Goal: Information Seeking & Learning: Learn about a topic

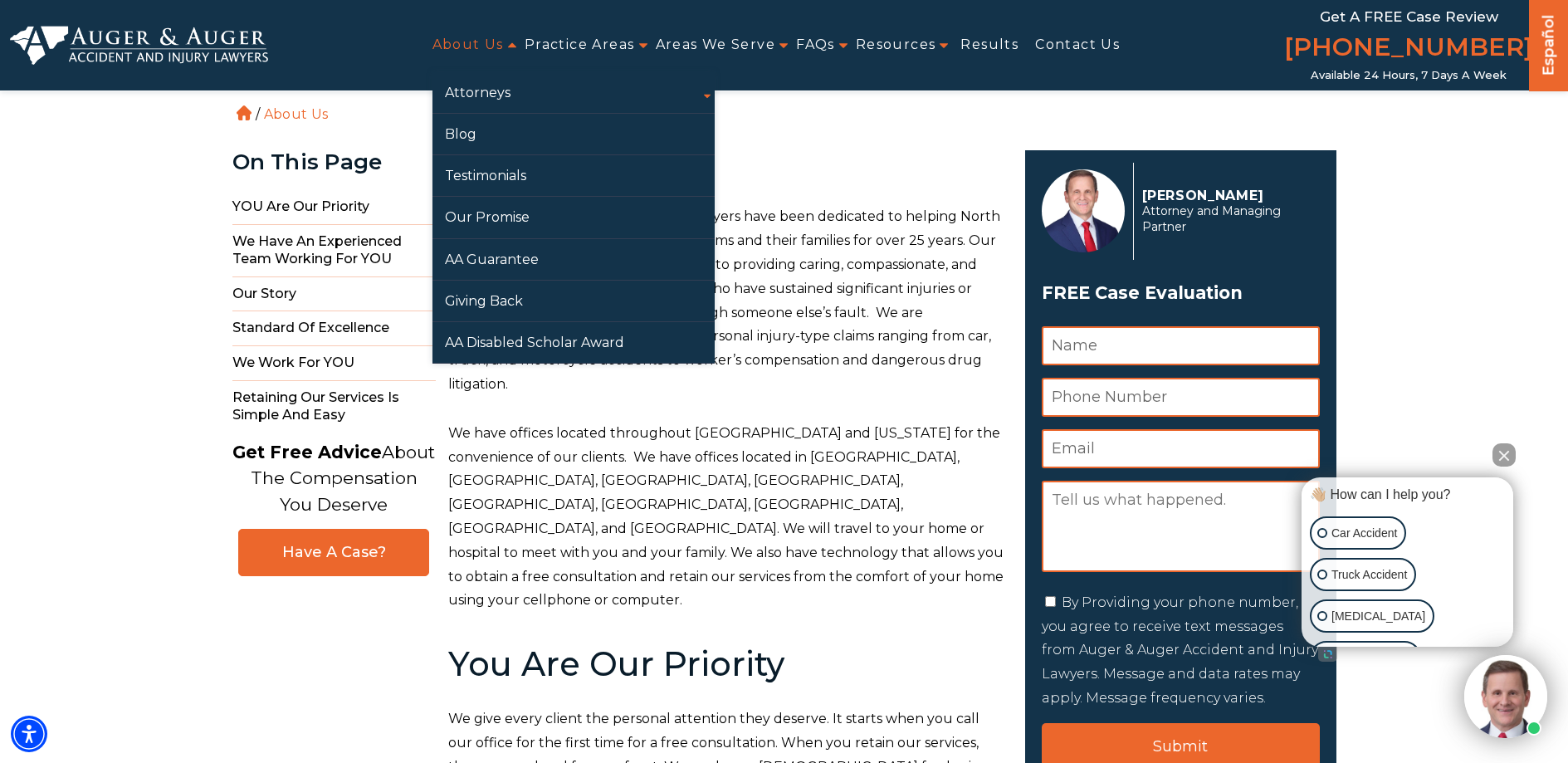
click at [465, 47] on link "About Us" at bounding box center [468, 45] width 71 height 37
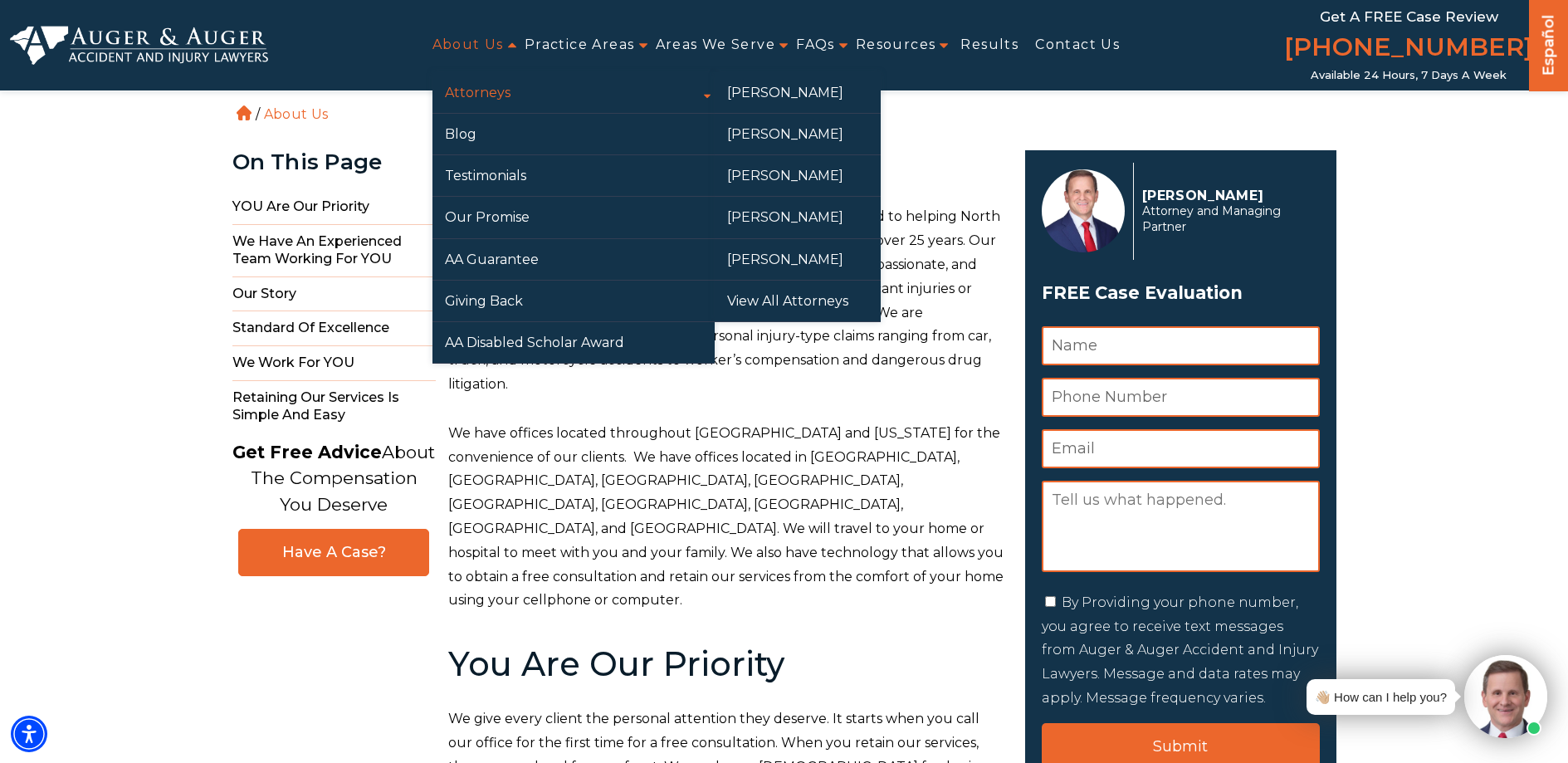
click at [512, 85] on link "Attorneys" at bounding box center [573, 92] width 282 height 41
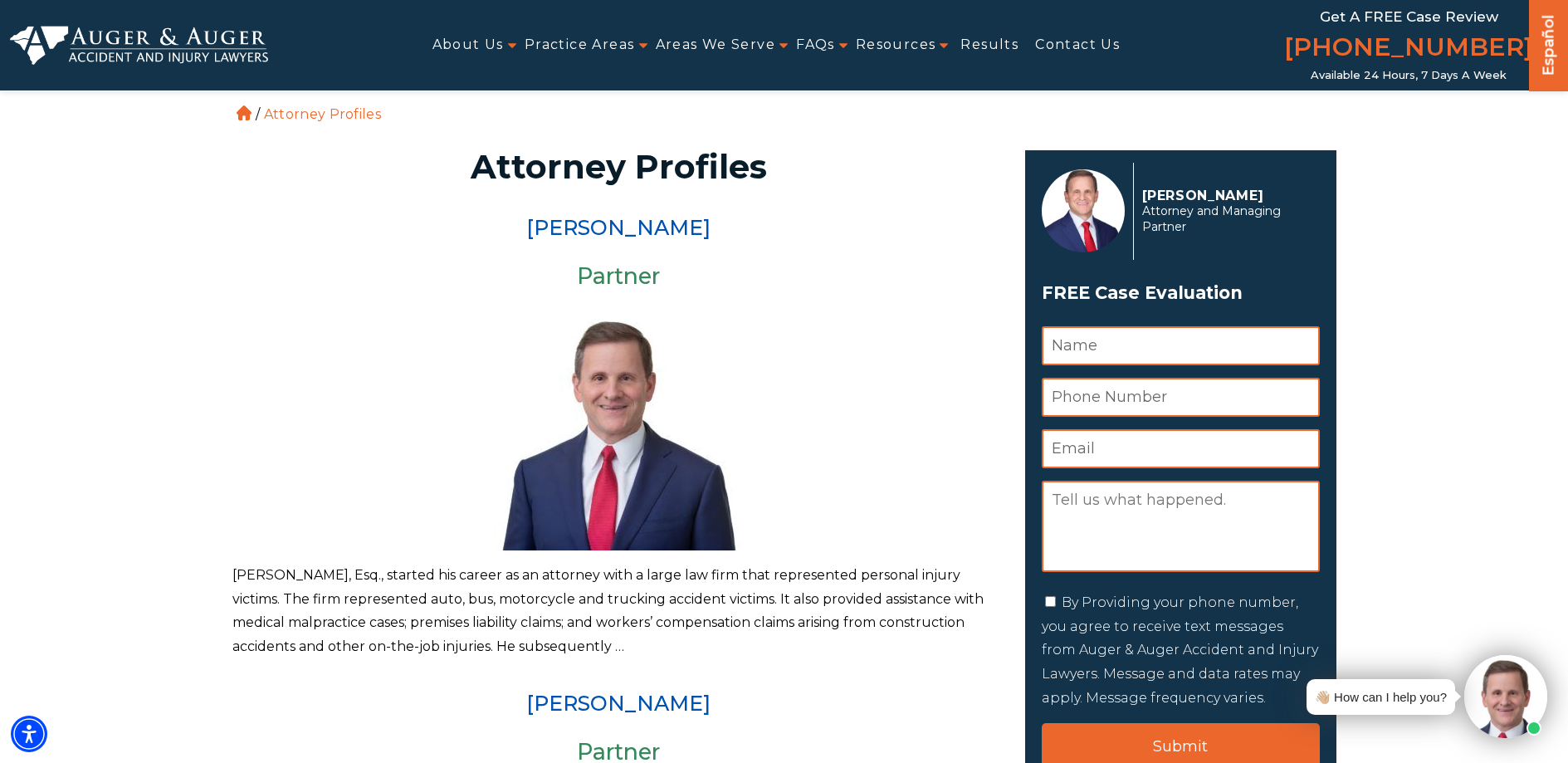
click at [640, 240] on article "[PERSON_NAME] Partner [PERSON_NAME], Esq., started his career as an attorney wi…" at bounding box center [619, 438] width 773 height 443
click at [642, 234] on link "[PERSON_NAME]" at bounding box center [618, 227] width 184 height 25
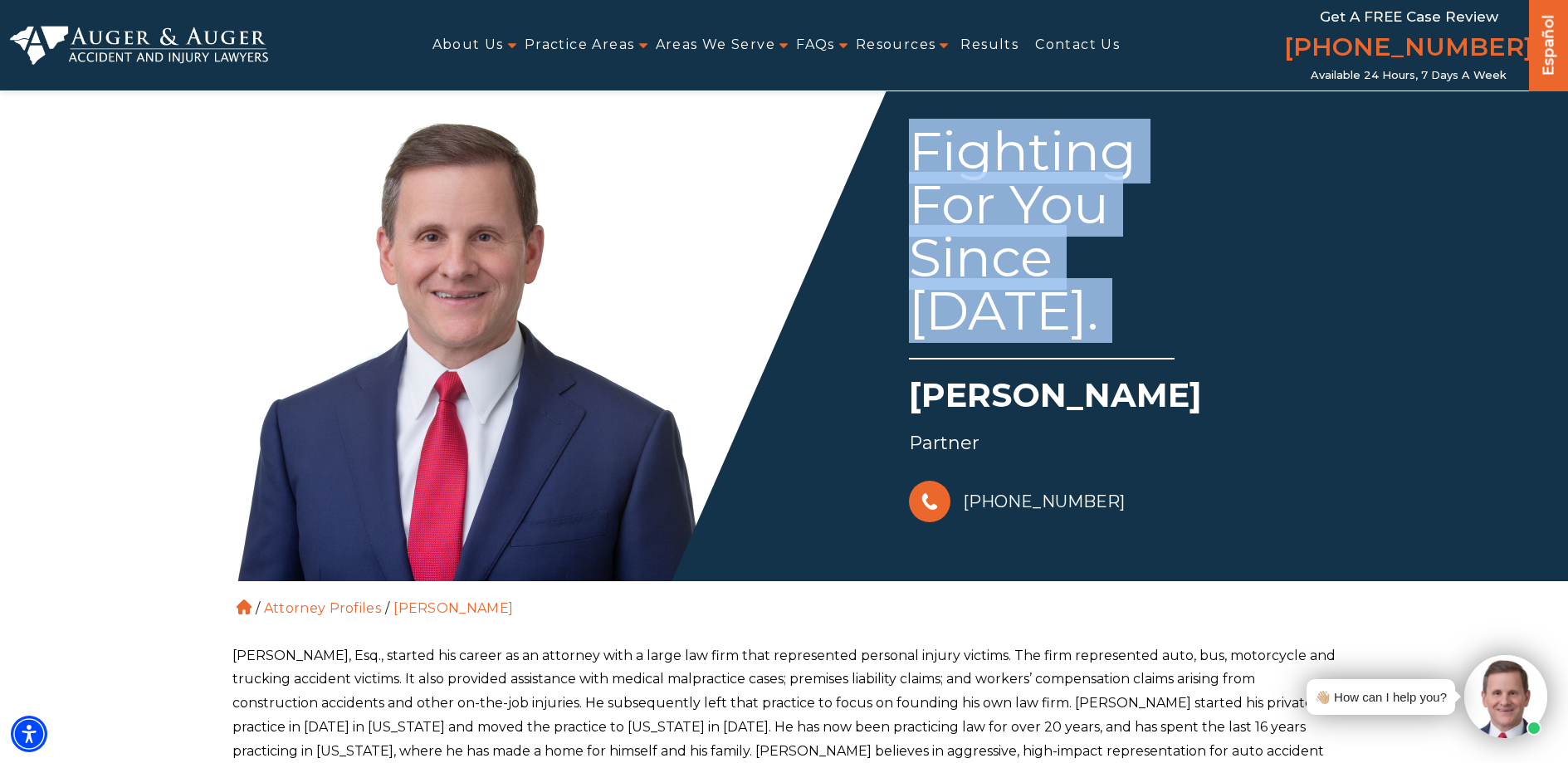
drag, startPoint x: 918, startPoint y: 133, endPoint x: 1003, endPoint y: 324, distance: 209.1
click at [1048, 358] on div "Fighting For You Since 1988." at bounding box center [1042, 241] width 266 height 235
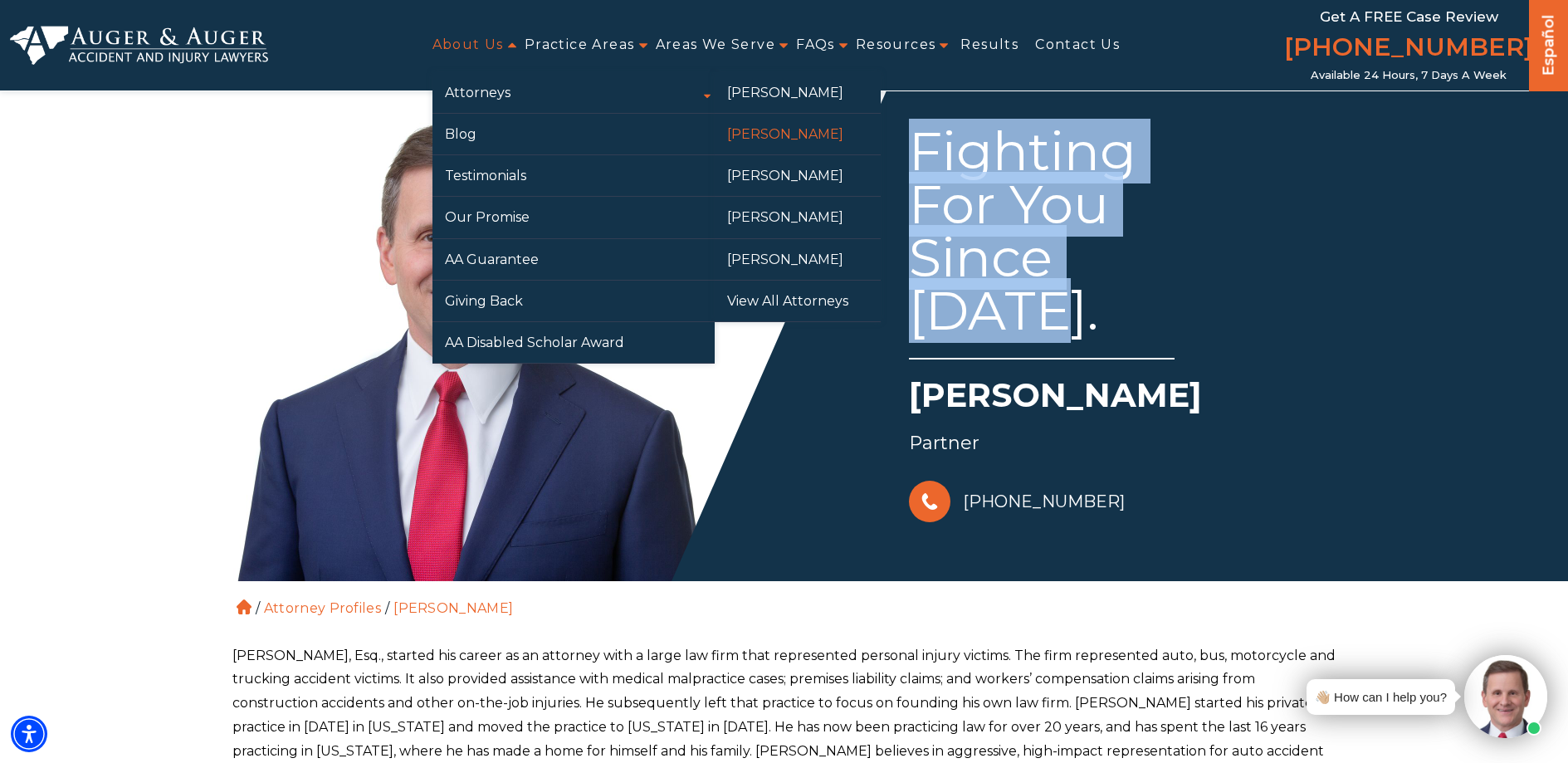
click at [804, 141] on link "[PERSON_NAME]" at bounding box center [797, 134] width 166 height 41
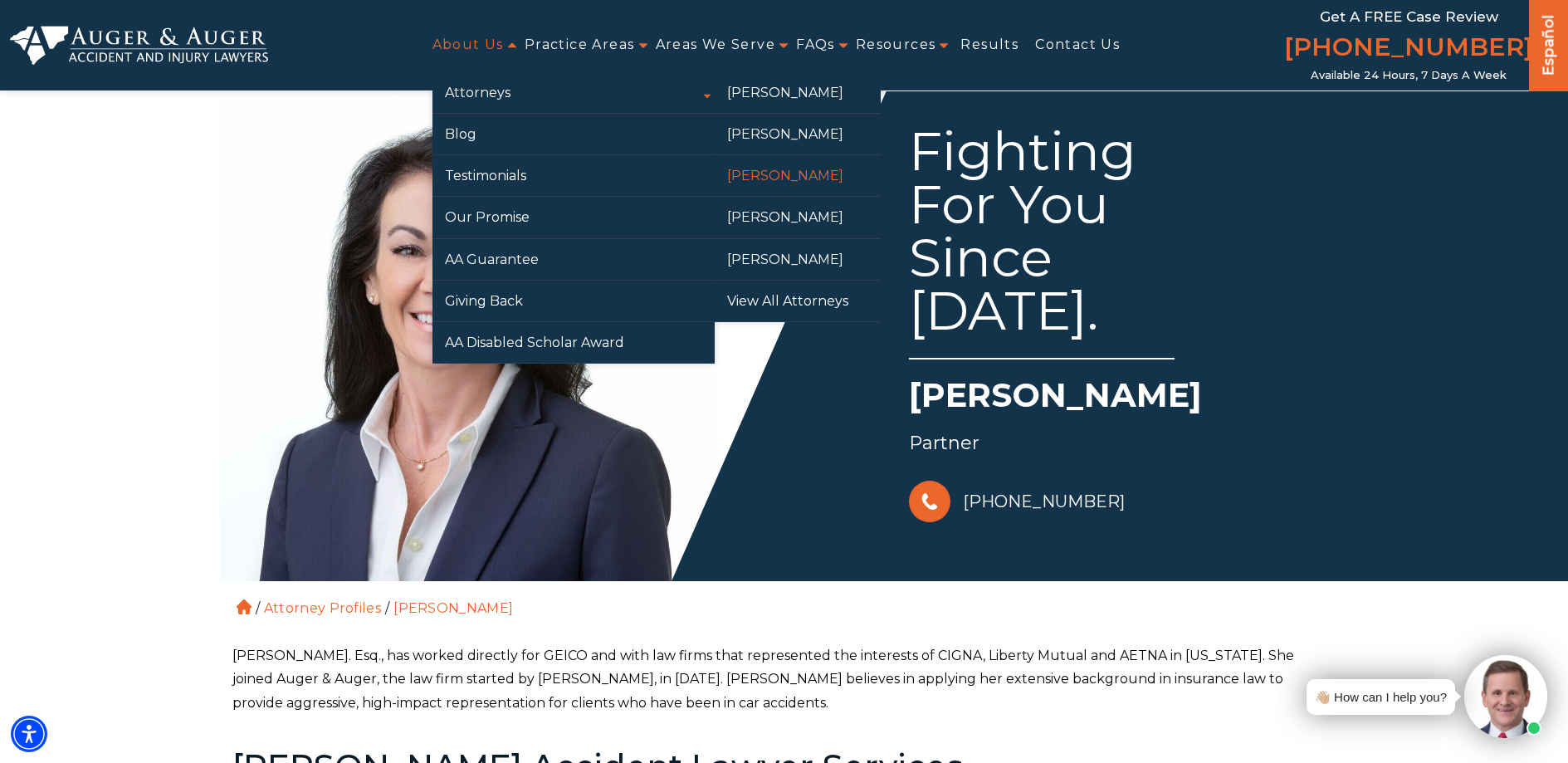
click at [778, 177] on link "[PERSON_NAME]" at bounding box center [797, 175] width 166 height 41
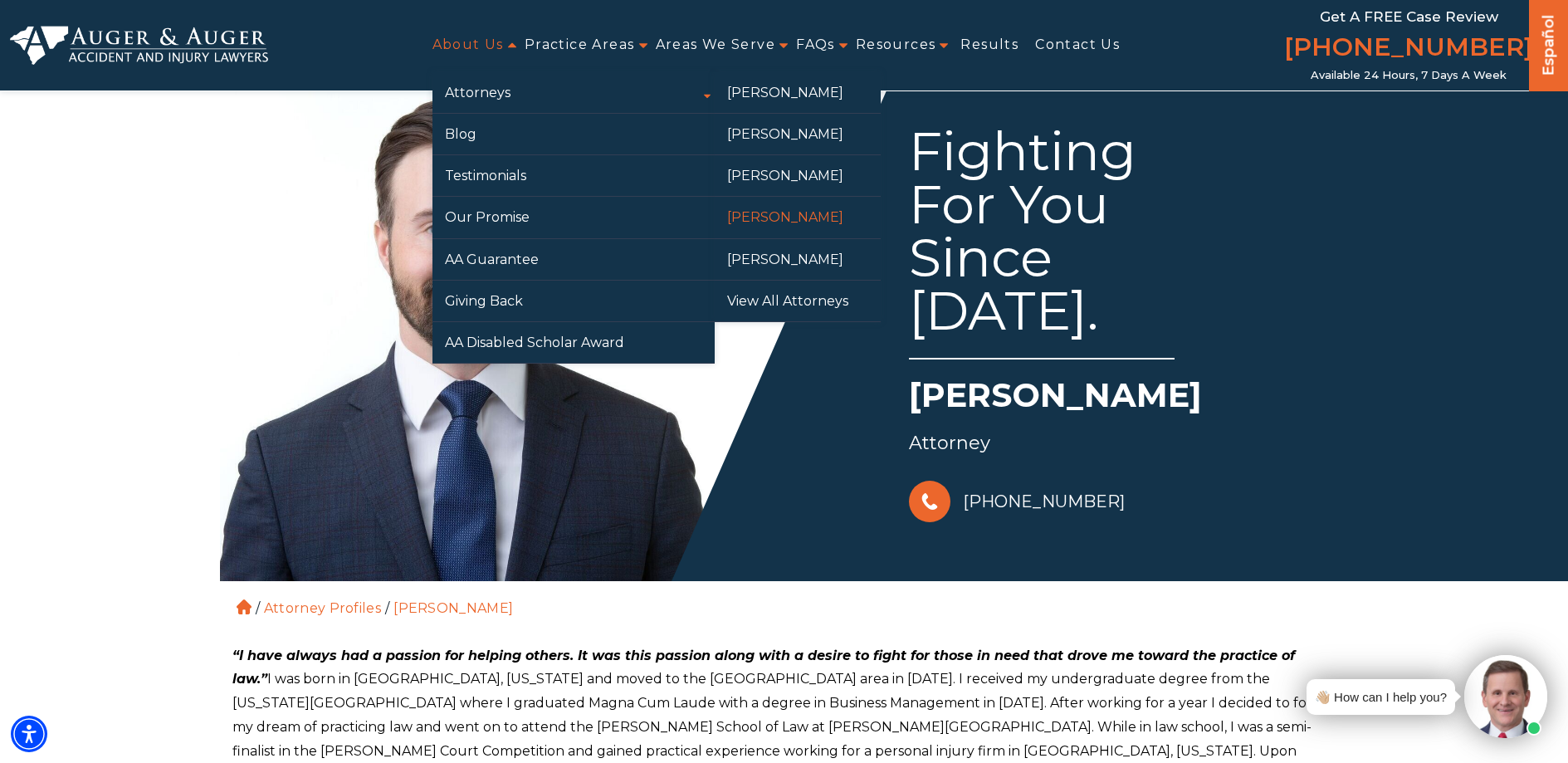
click at [796, 218] on link "[PERSON_NAME]" at bounding box center [797, 217] width 166 height 41
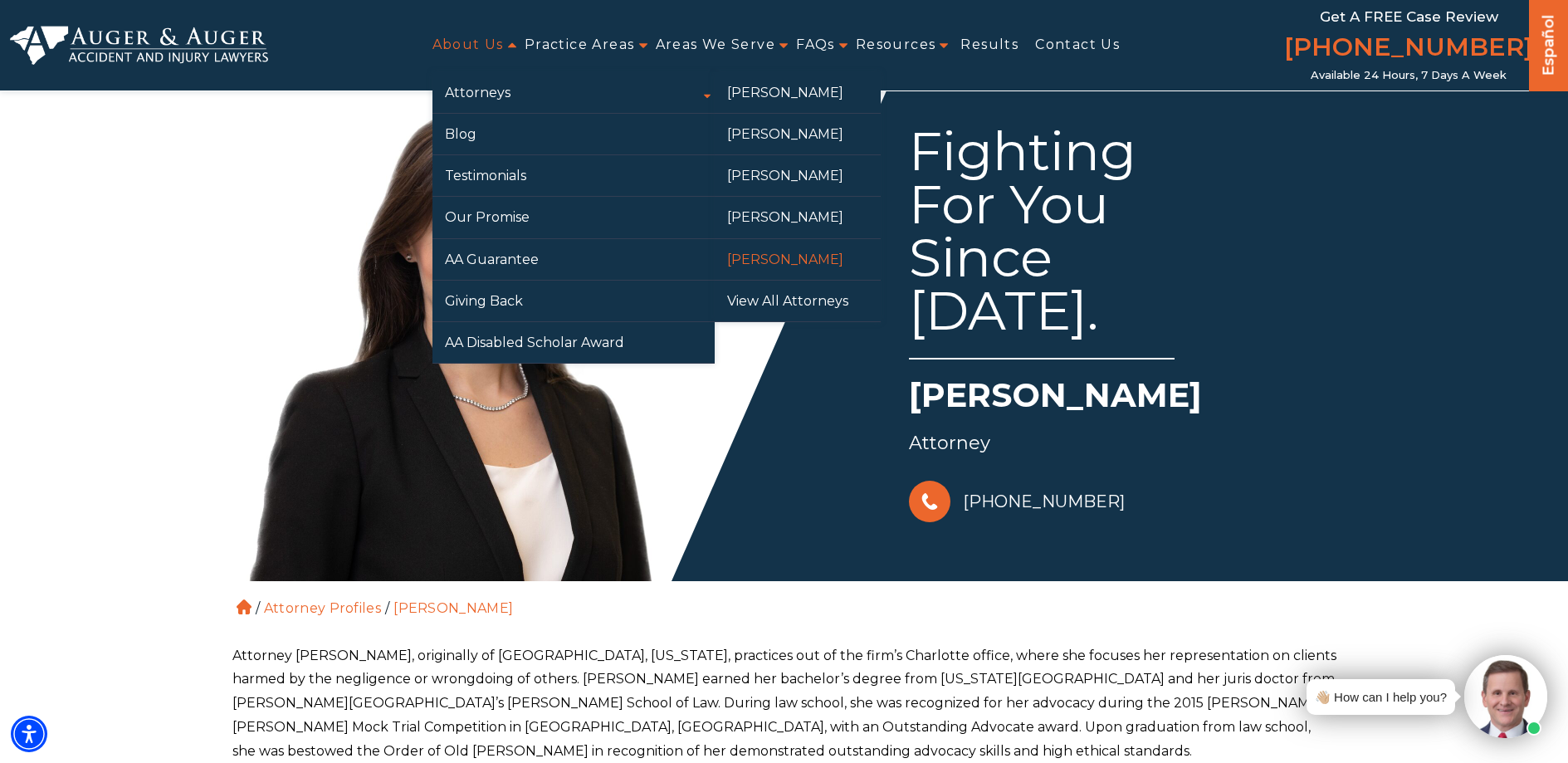
click at [781, 258] on link "[PERSON_NAME]" at bounding box center [797, 259] width 166 height 41
